Goal: Task Accomplishment & Management: Complete application form

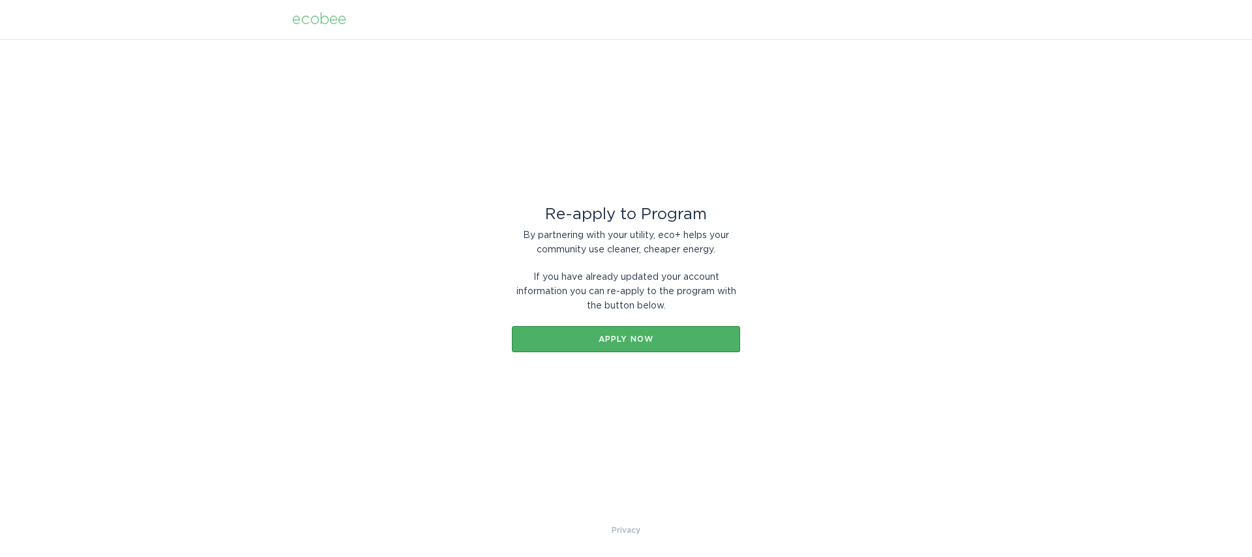
click at [711, 333] on button "Apply now" at bounding box center [626, 339] width 228 height 26
click at [647, 348] on button "Apply now" at bounding box center [626, 339] width 228 height 26
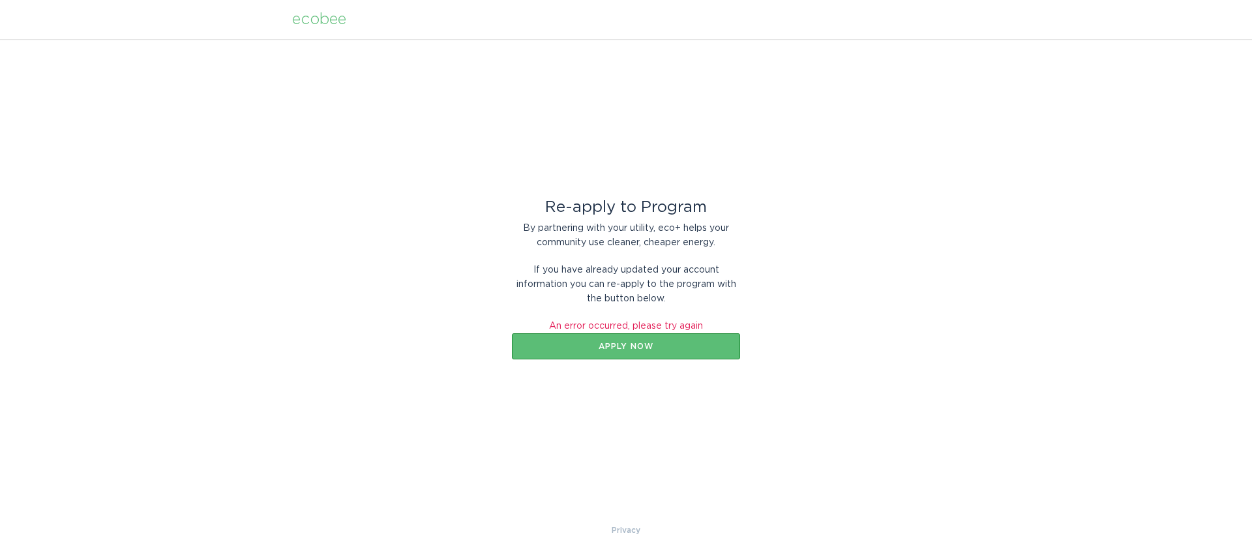
click at [614, 327] on div "An error occurred, please try again" at bounding box center [626, 326] width 228 height 14
click at [315, 17] on div "ecobee" at bounding box center [319, 19] width 54 height 14
click at [325, 22] on div "ecobee" at bounding box center [319, 19] width 54 height 14
